Goal: Task Accomplishment & Management: Use online tool/utility

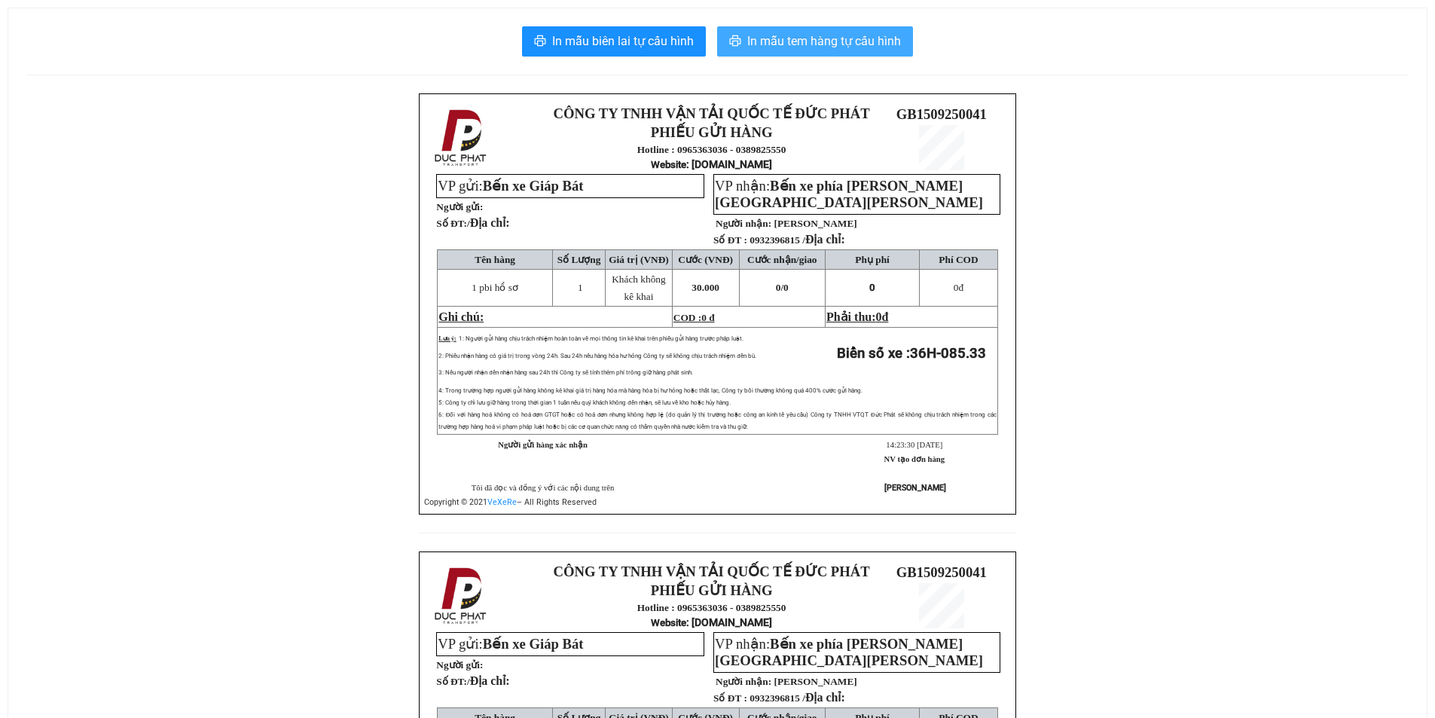
click at [851, 37] on span "In mẫu tem hàng tự cấu hình" at bounding box center [824, 41] width 154 height 19
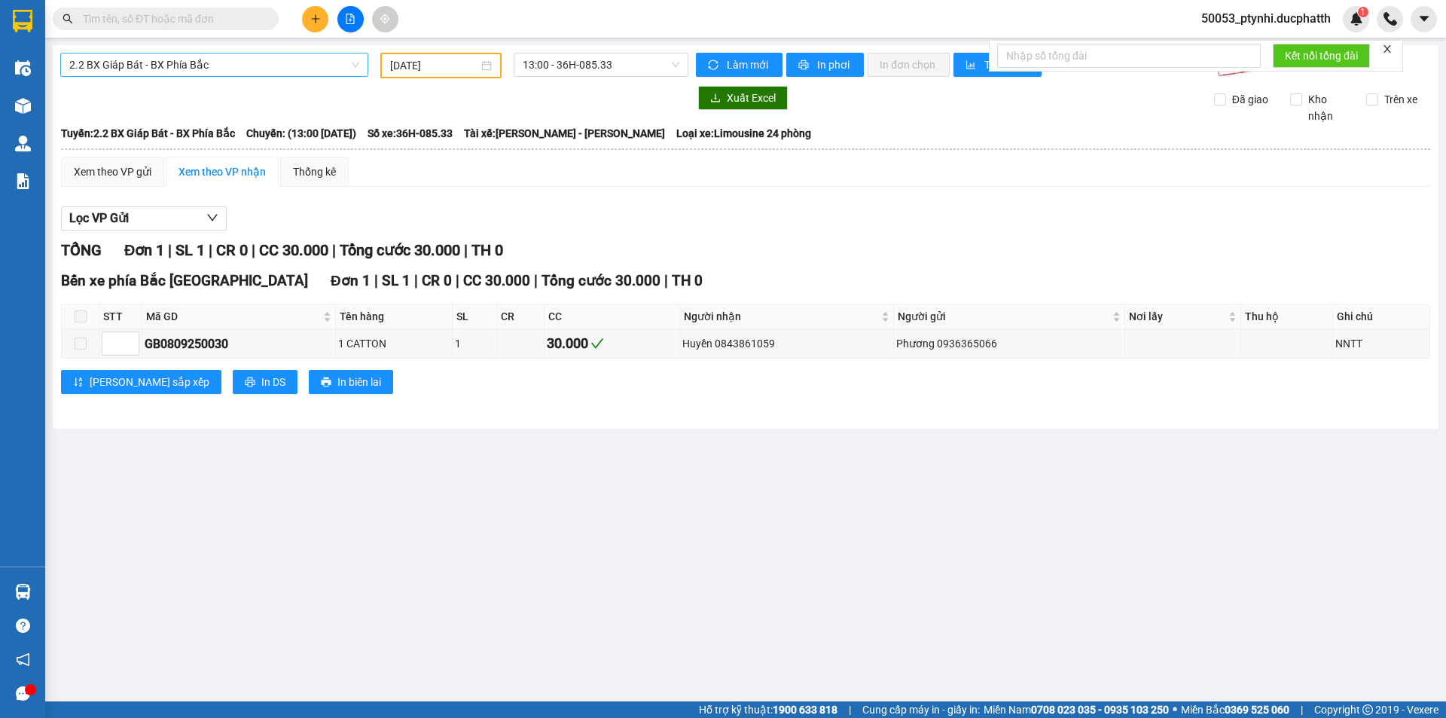
click at [209, 67] on span "2.2 BX Giáp Bát - BX Phía Bắc" at bounding box center [214, 64] width 290 height 23
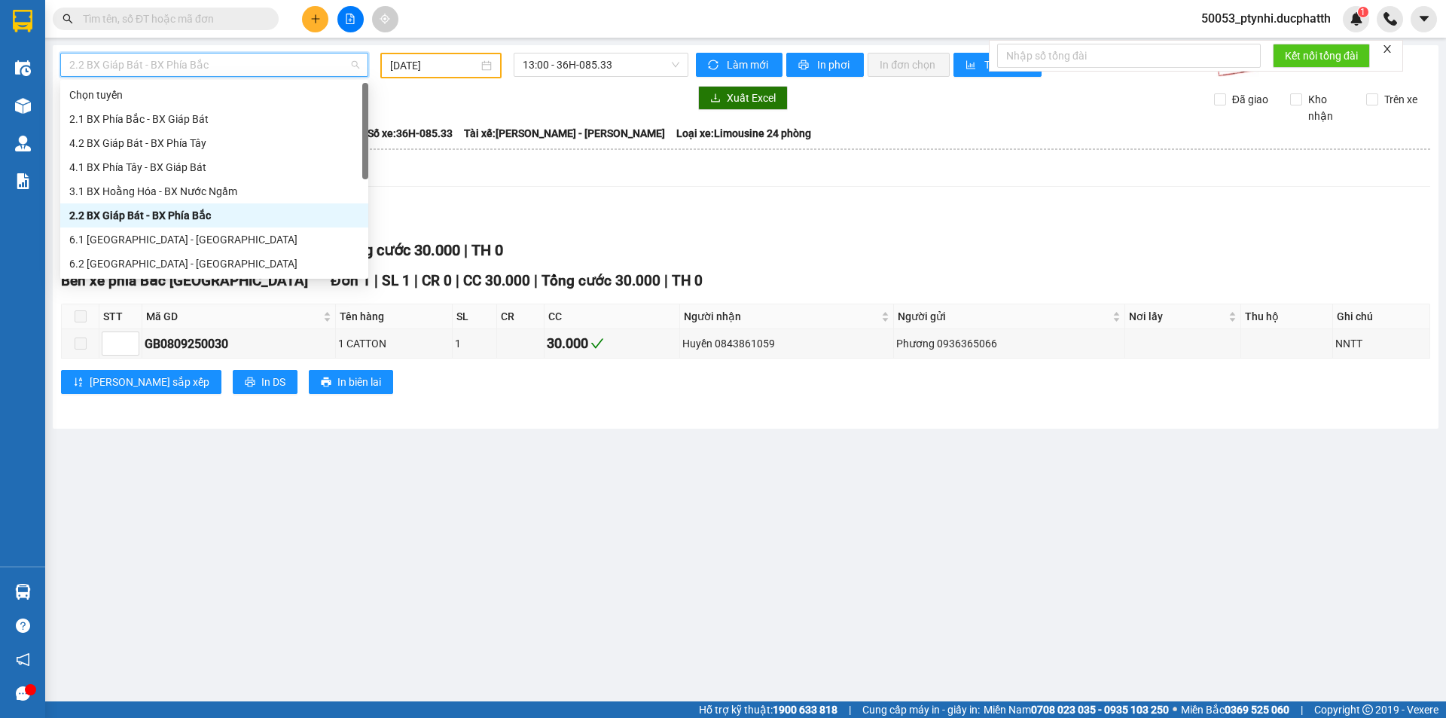
click at [157, 212] on div "2.2 BX Giáp Bát - BX Phía Bắc" at bounding box center [214, 215] width 290 height 17
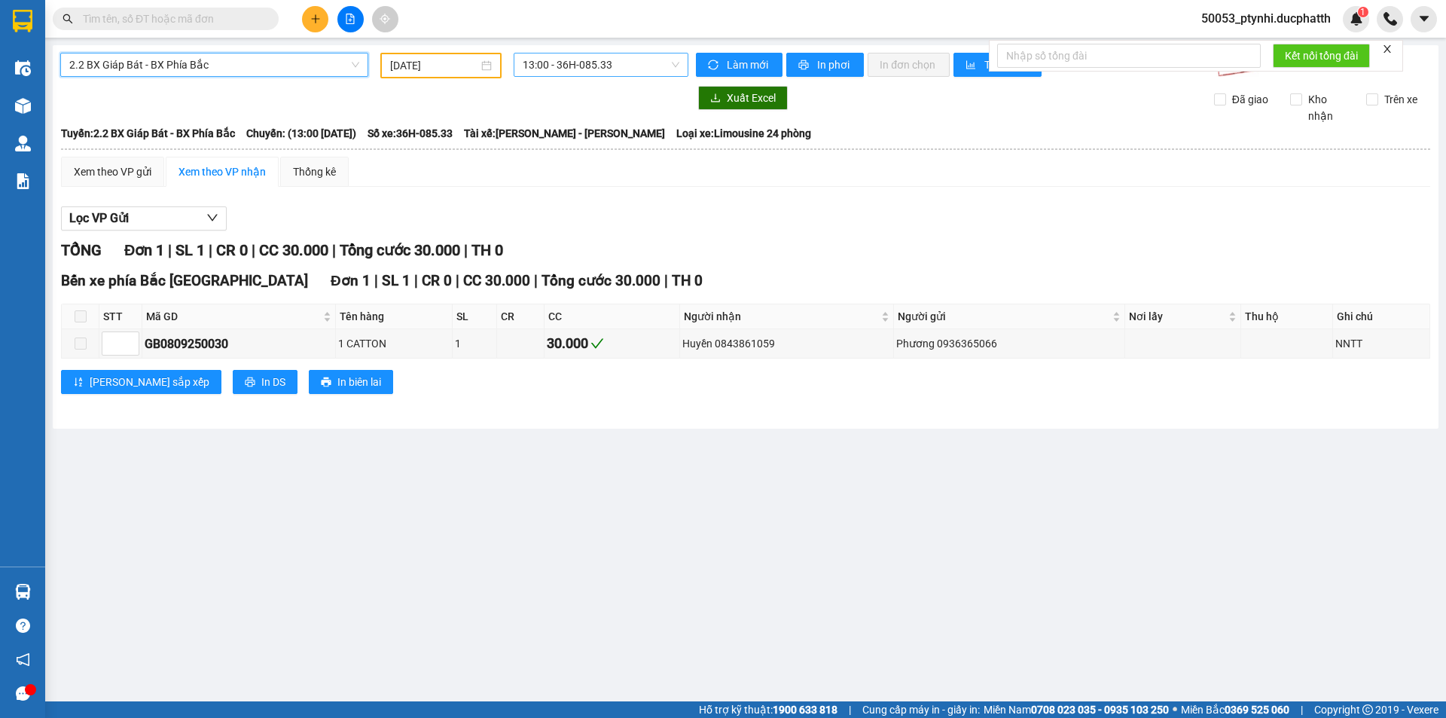
click at [551, 66] on span "13:00 - 36H-085.33" at bounding box center [601, 64] width 157 height 23
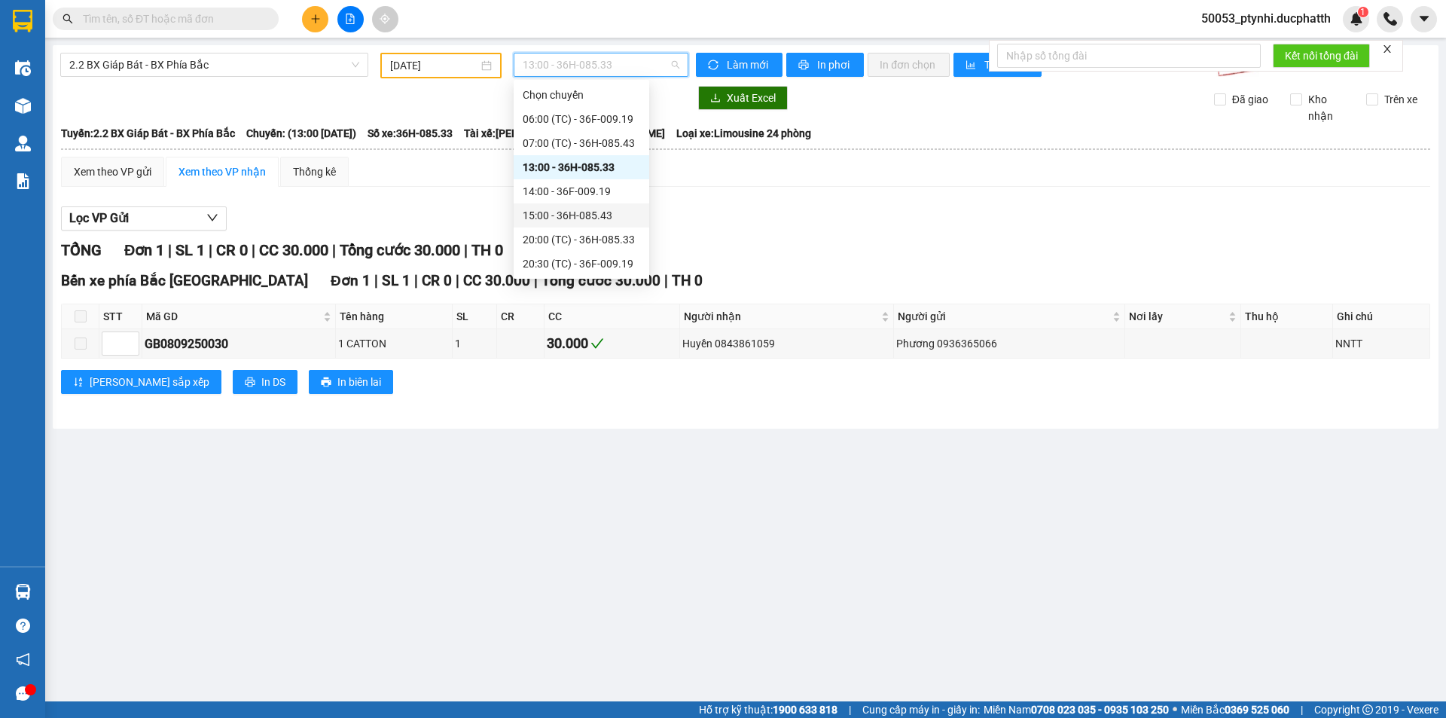
click at [540, 205] on div "15:00 - 36H-085.43" at bounding box center [582, 215] width 136 height 24
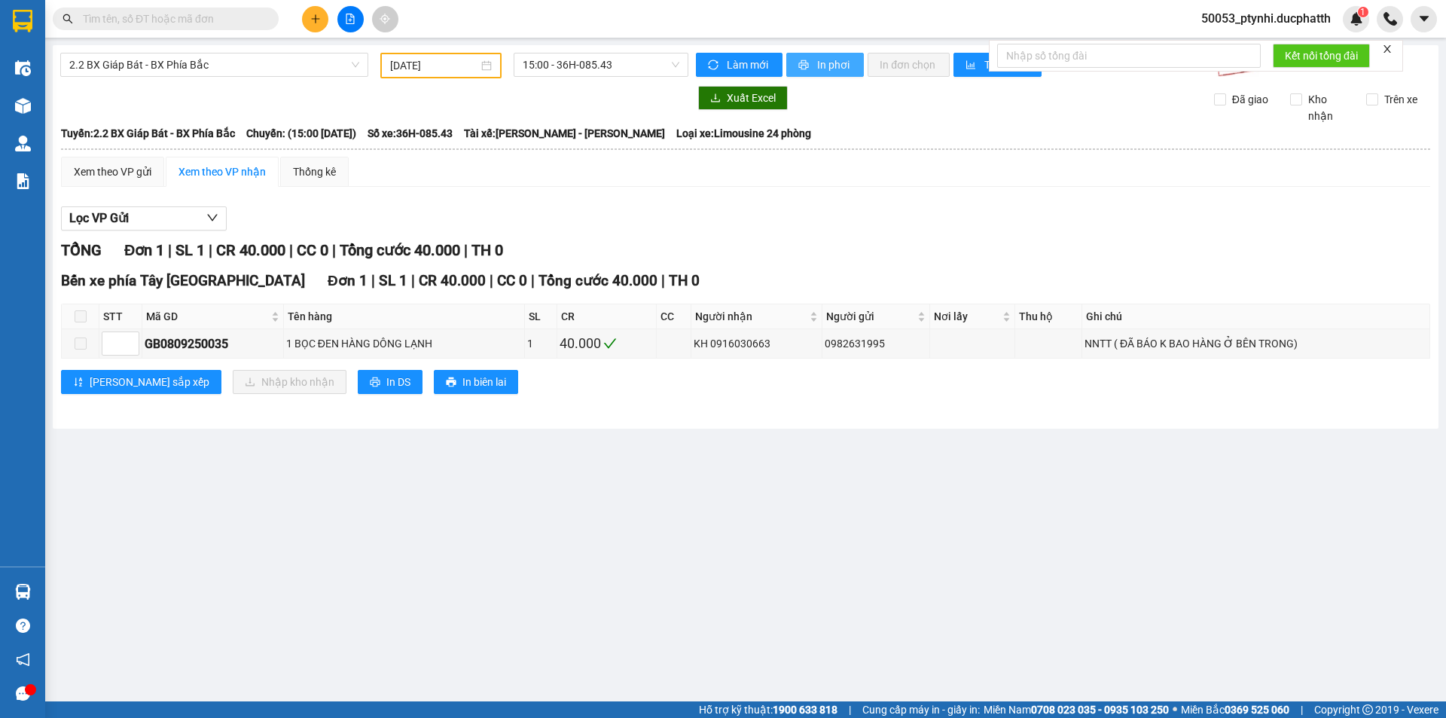
click at [826, 67] on span "In phơi" at bounding box center [834, 65] width 35 height 17
click at [573, 60] on span "15:00 - 36H-085.43" at bounding box center [601, 64] width 157 height 23
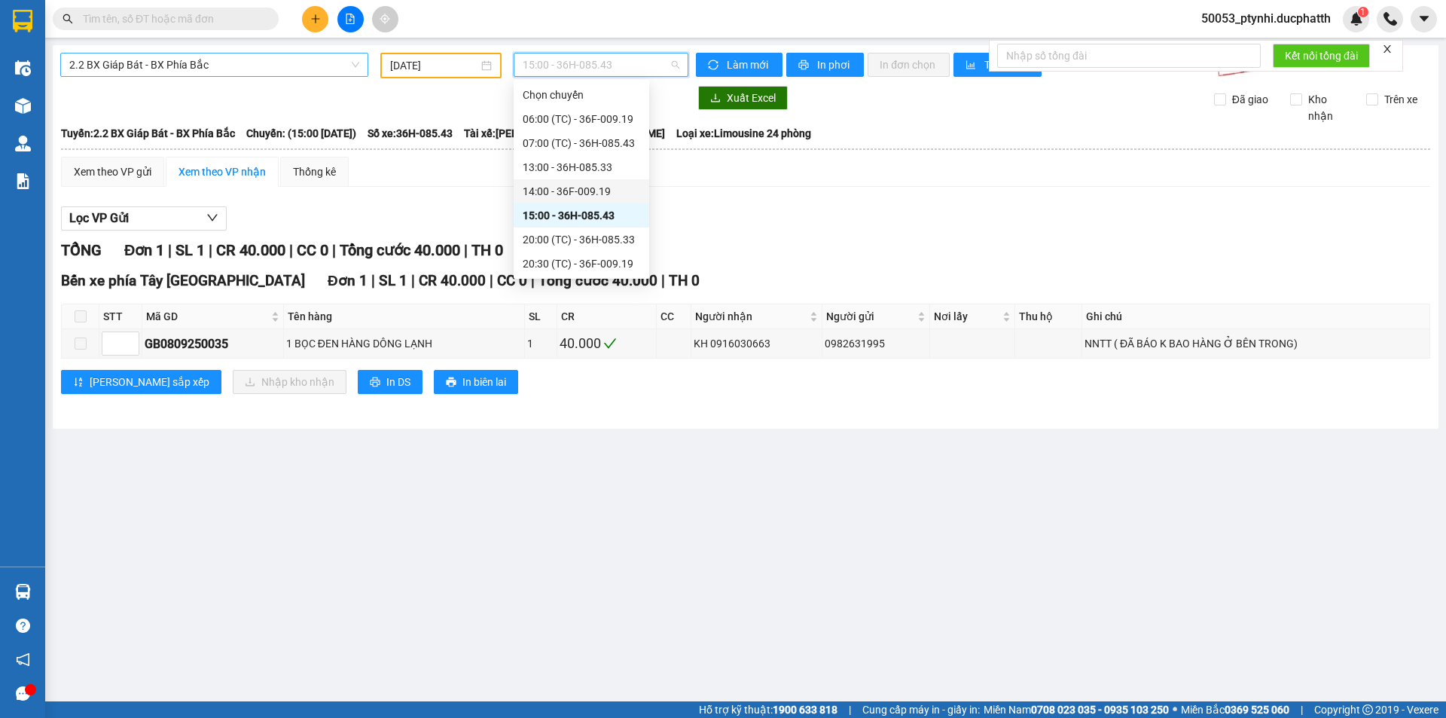
click at [240, 67] on span "2.2 BX Giáp Bát - BX Phía Bắc" at bounding box center [214, 64] width 290 height 23
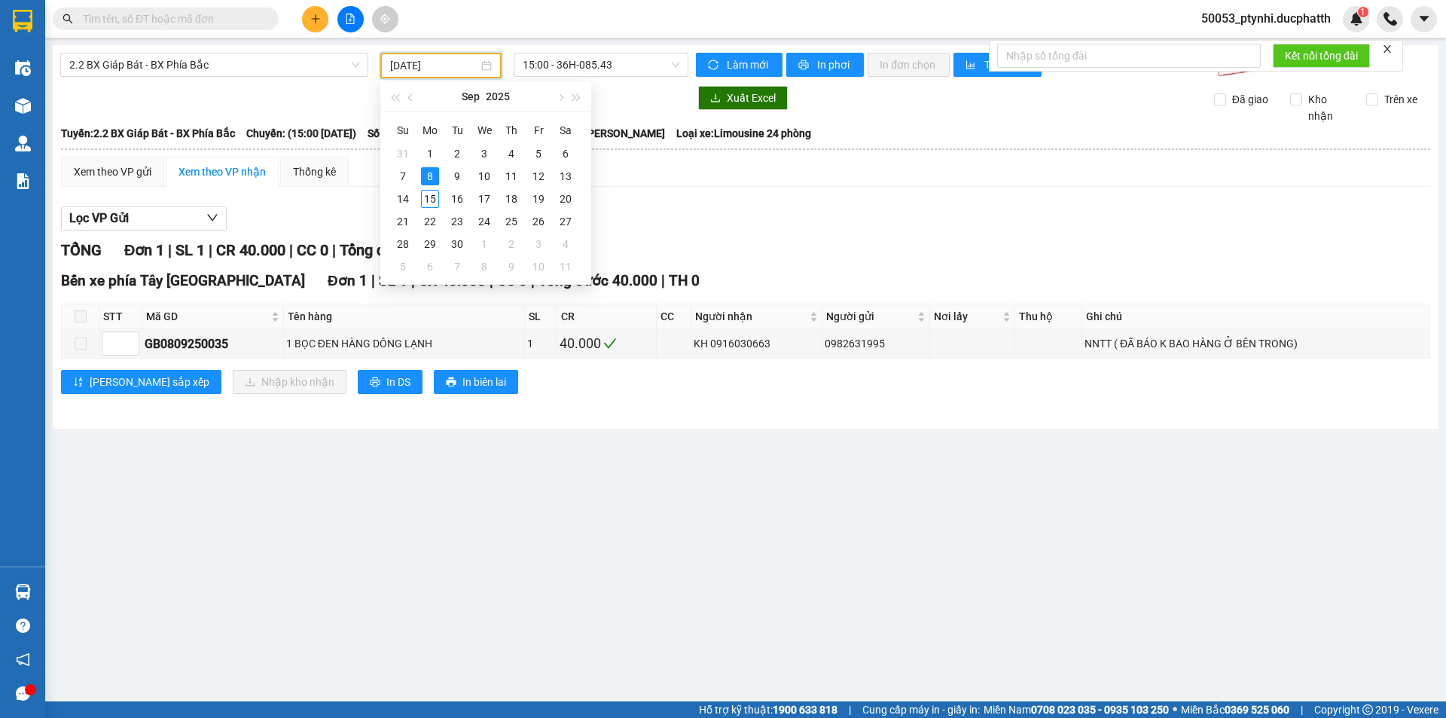
click at [426, 69] on input "[DATE]" at bounding box center [434, 65] width 88 height 17
click at [430, 199] on div "15" at bounding box center [430, 199] width 18 height 18
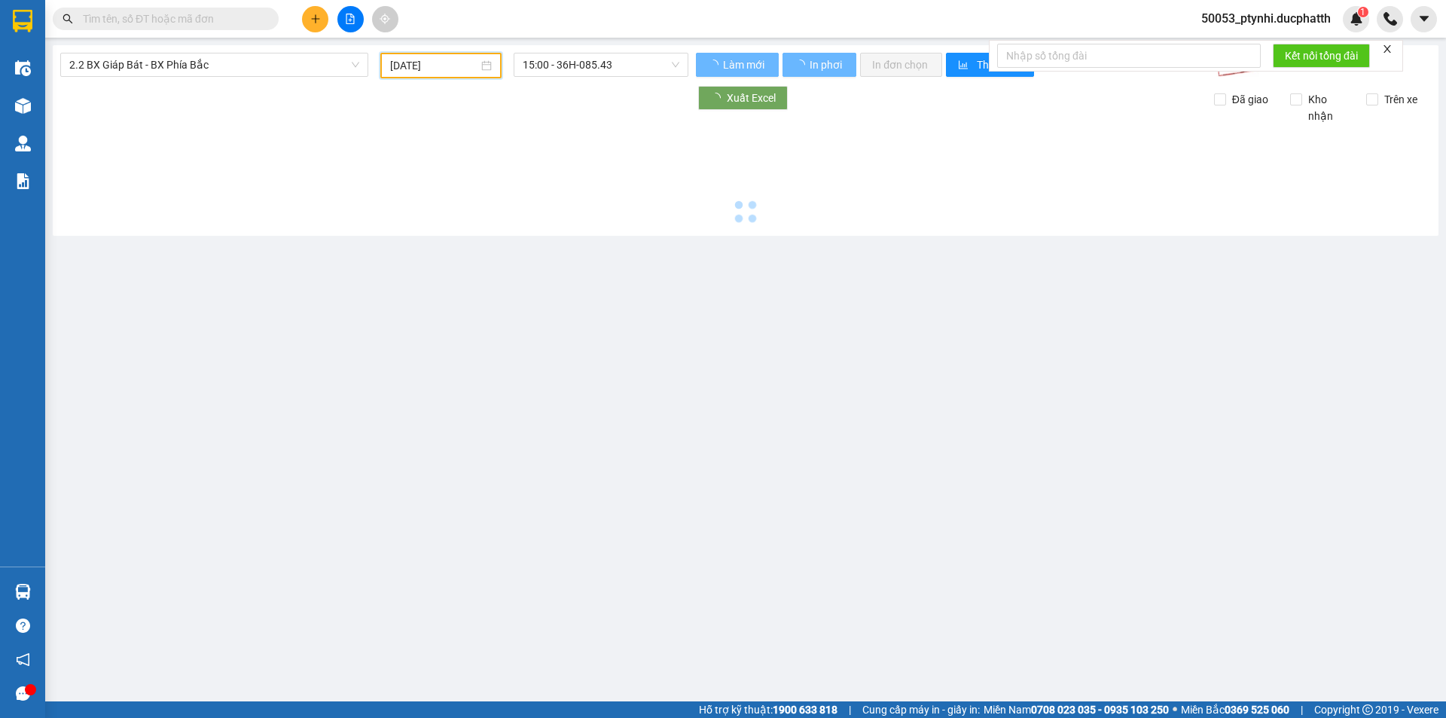
type input "[DATE]"
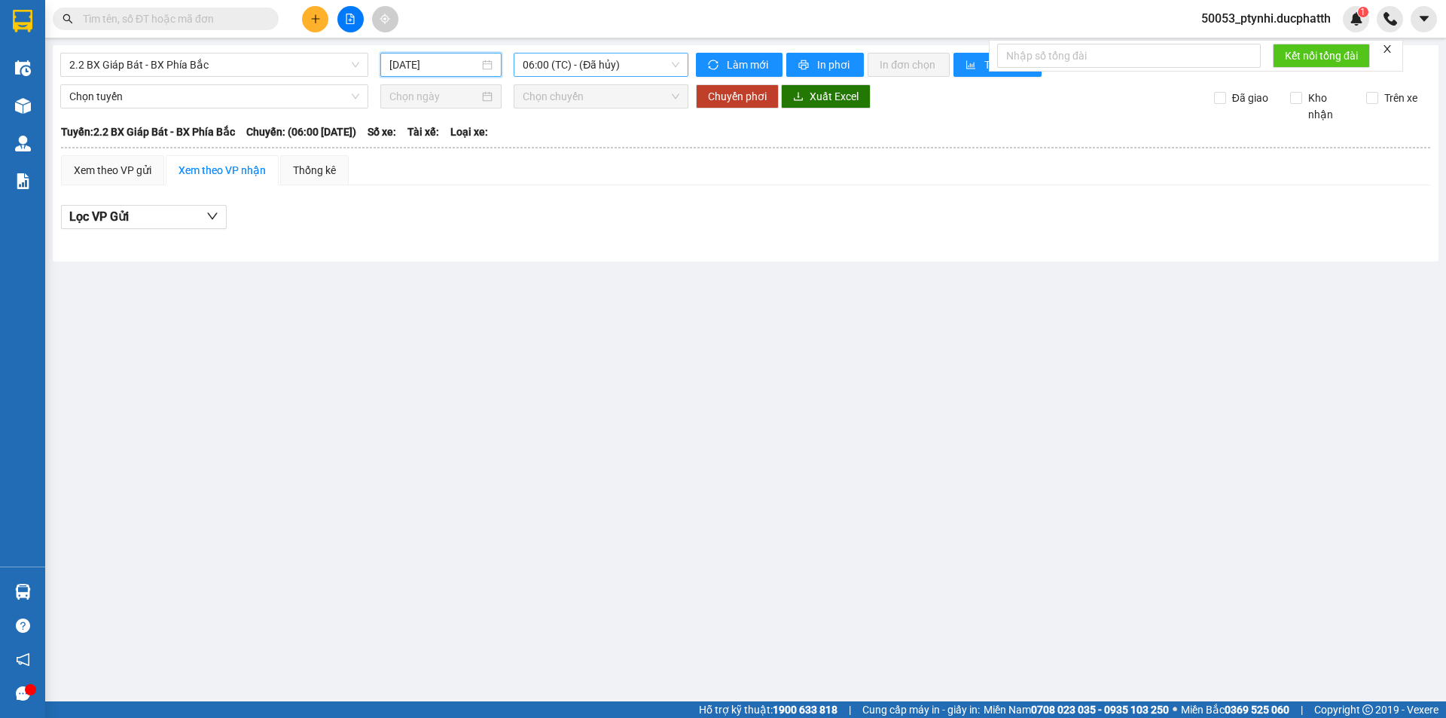
click at [615, 65] on span "06:00 (TC) - (Đã hủy)" at bounding box center [601, 64] width 157 height 23
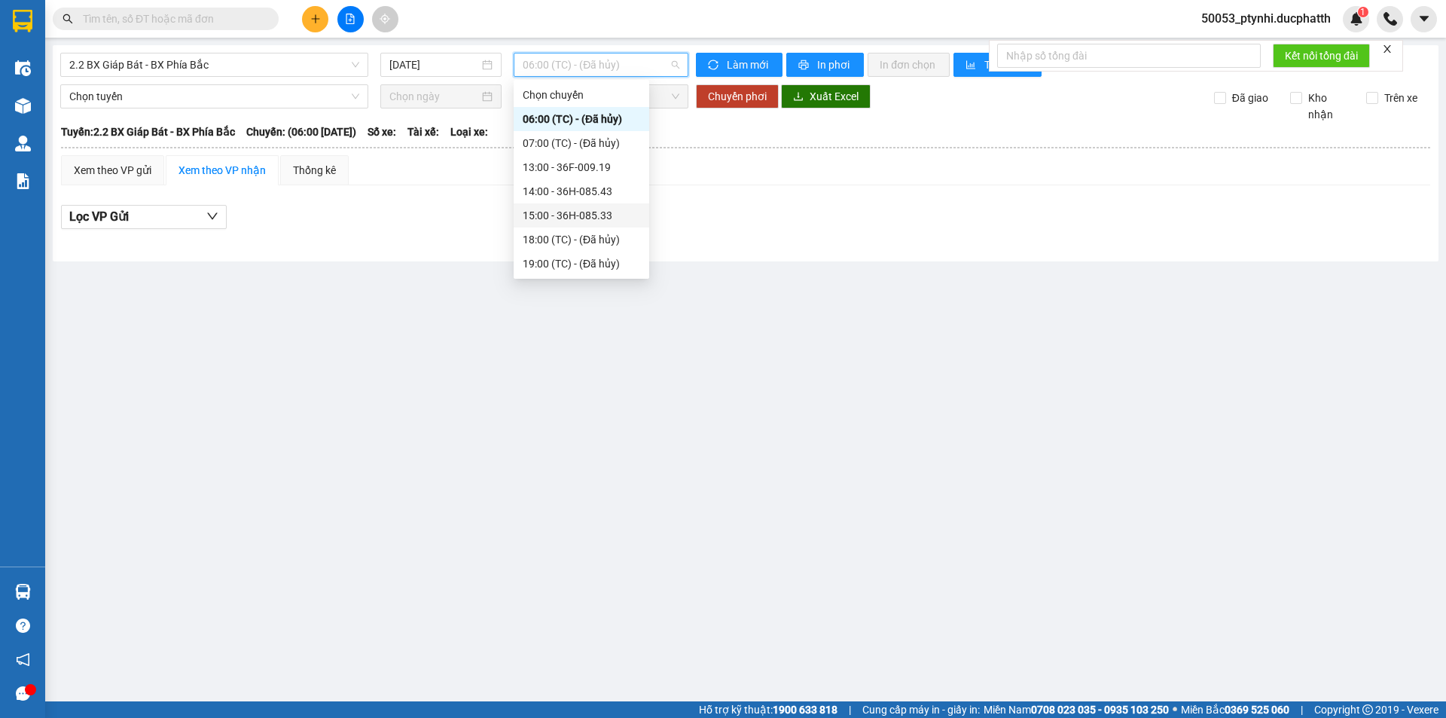
click at [570, 208] on div "15:00 - 36H-085.33" at bounding box center [582, 215] width 118 height 17
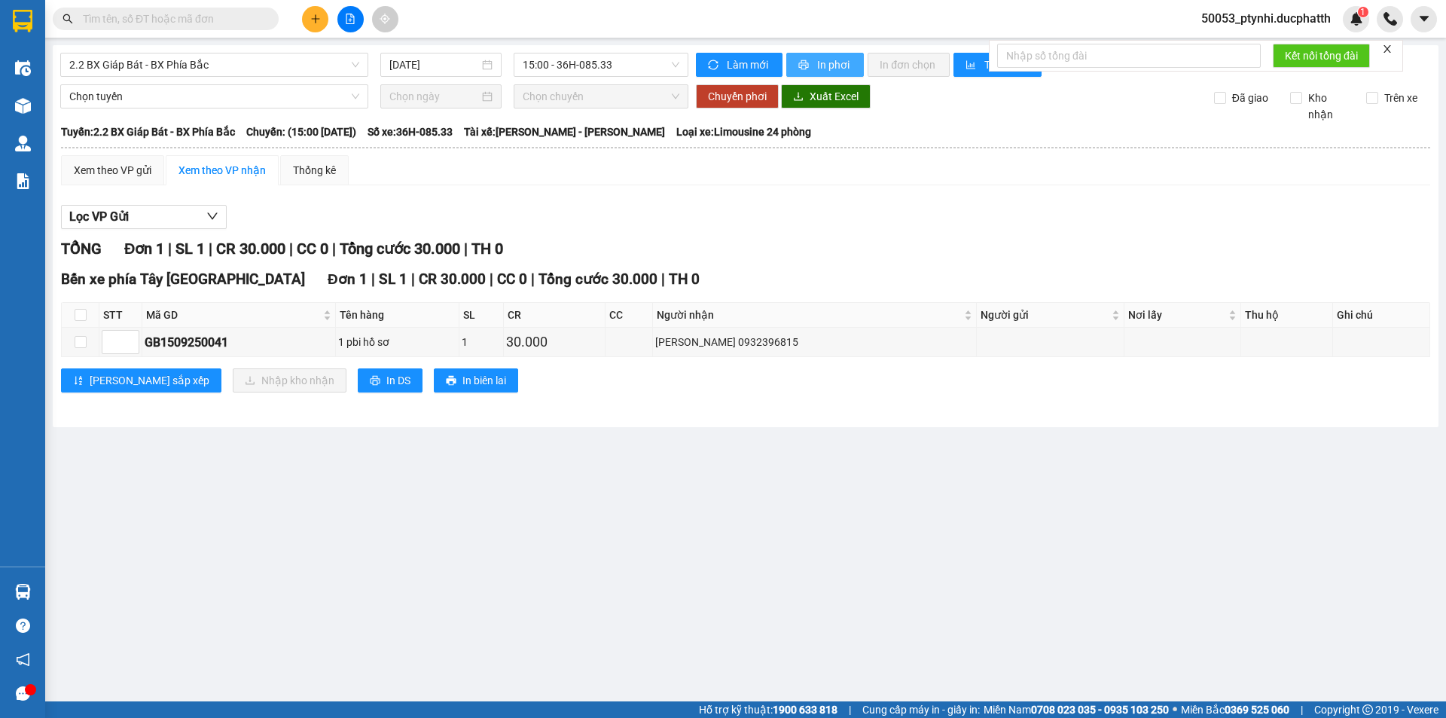
click at [817, 67] on span "In phơi" at bounding box center [834, 65] width 35 height 17
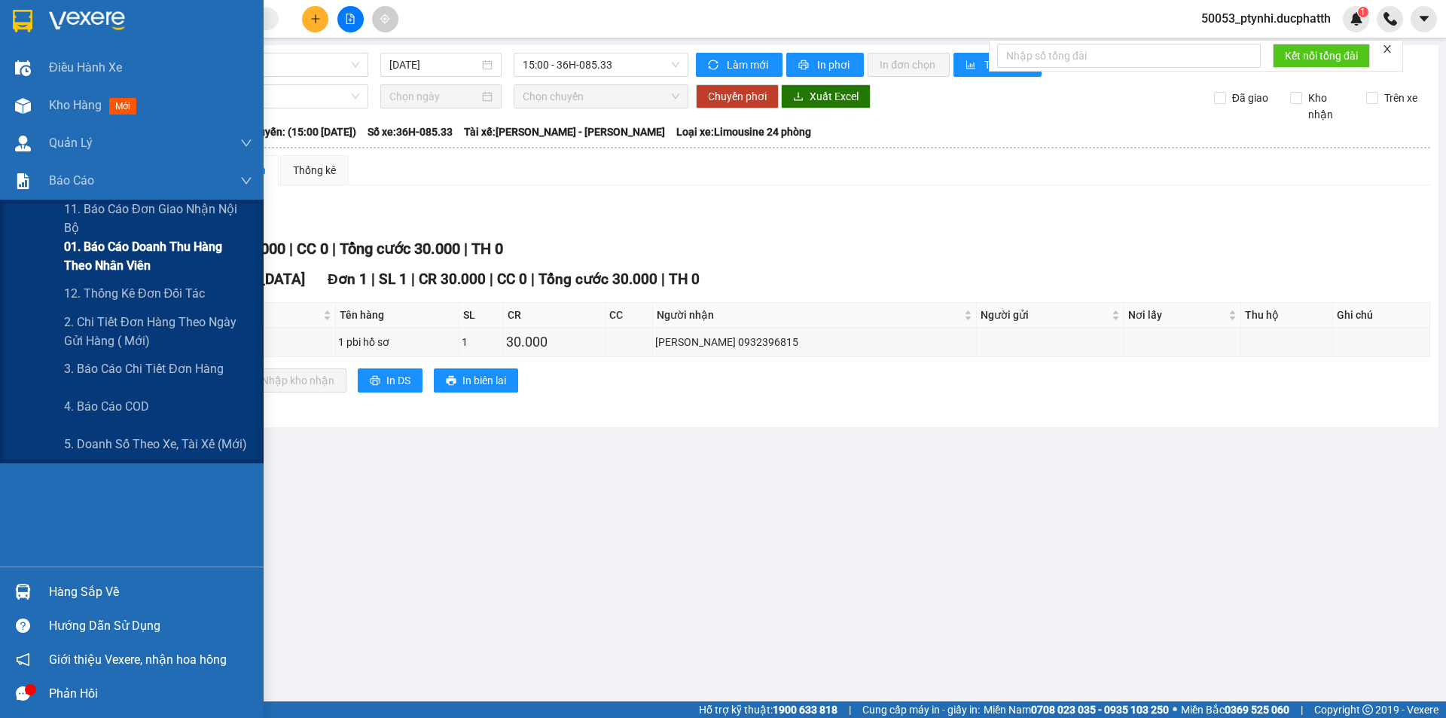
click at [99, 266] on span "01. Báo cáo doanh thu hàng theo nhân viên" at bounding box center [158, 256] width 188 height 38
